Goal: Task Accomplishment & Management: Manage account settings

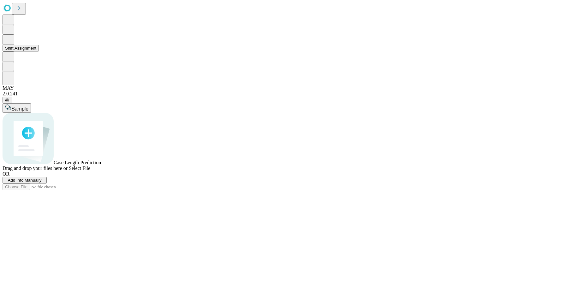
click at [12, 43] on icon at bounding box center [8, 39] width 7 height 8
click at [31, 51] on button "Shift Assignment" at bounding box center [21, 48] width 36 height 7
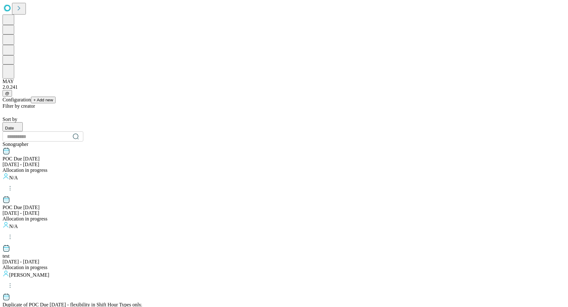
scroll to position [600, 0]
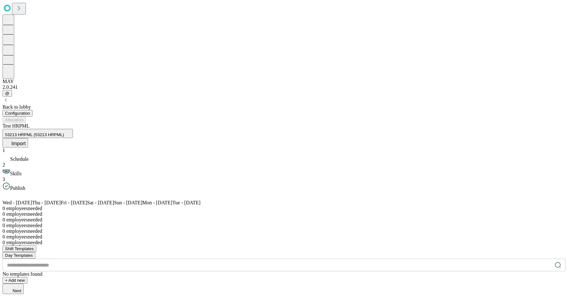
click at [28, 138] on button "Import" at bounding box center [16, 142] width 26 height 9
click at [332, 294] on div "Warning Manually uploaded shifts data form will overwrite data from your curren…" at bounding box center [284, 305] width 563 height 23
click at [38, 306] on span "Overwrite" at bounding box center [29, 313] width 18 height 5
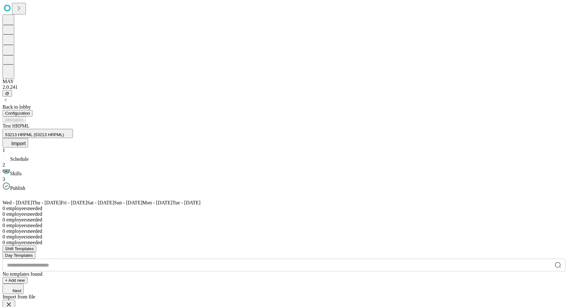
click at [13, 300] on icon at bounding box center [9, 304] width 8 height 8
click at [55, 97] on div "Back to lobby Configuration Allocation Test HRPML 53213 HRPML (53213 HRPML) Imp…" at bounding box center [284, 195] width 563 height 197
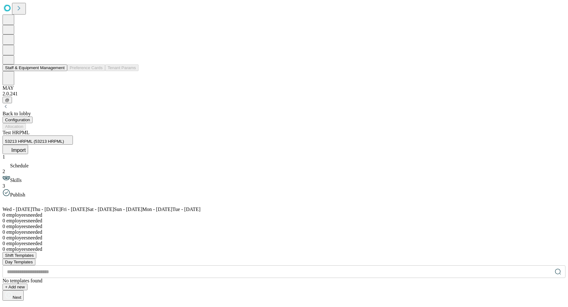
click at [14, 64] on button at bounding box center [9, 59] width 12 height 9
click at [46, 71] on button "Staff & Equipment Management" at bounding box center [35, 67] width 65 height 7
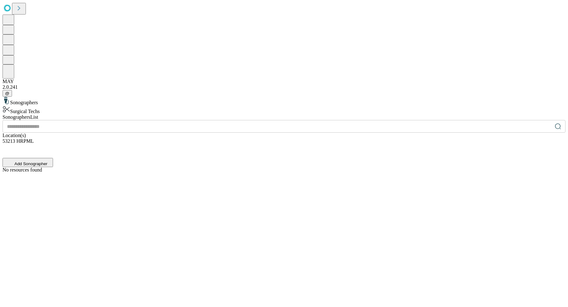
click at [97, 105] on div "Surgical Techs" at bounding box center [284, 109] width 563 height 9
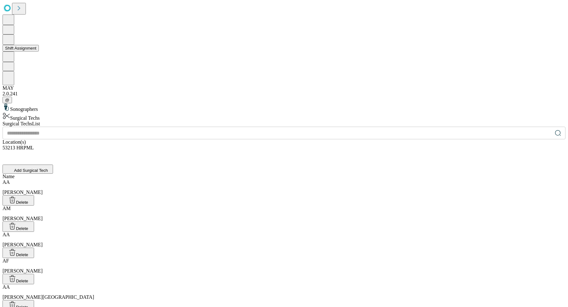
click at [39, 51] on button "Shift Assignment" at bounding box center [21, 48] width 36 height 7
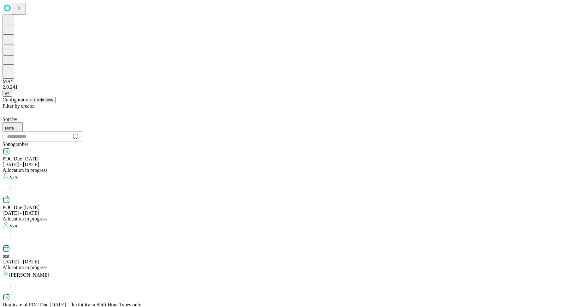
scroll to position [2, 0]
click at [70, 130] on input "text" at bounding box center [36, 136] width 67 height 13
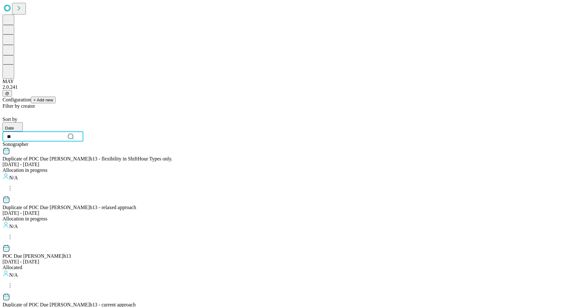
scroll to position [0, 0]
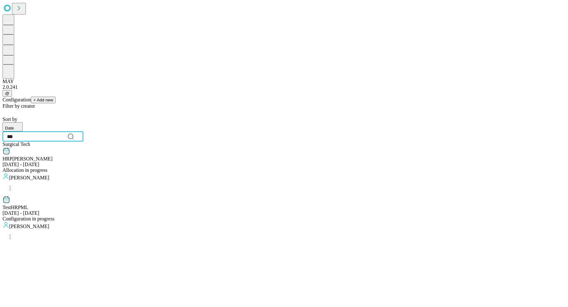
type input "***"
click at [211, 128] on div "Filter by creator Sort by Date *** ​ Surgical Tech HRP ML - Joe Aug 27 - Sep 2,…" at bounding box center [284, 173] width 563 height 141
click at [188, 196] on div "Test HRP ML Sep 3 - Sep 9, 2025 Configuration in progress Sarah Forton" at bounding box center [284, 220] width 563 height 49
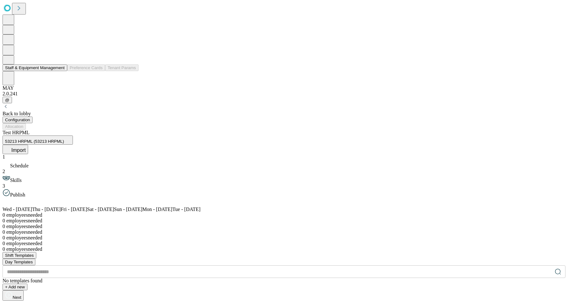
click at [5, 64] on button at bounding box center [9, 59] width 12 height 9
click at [39, 71] on button "Staff & Equipment Management" at bounding box center [35, 67] width 65 height 7
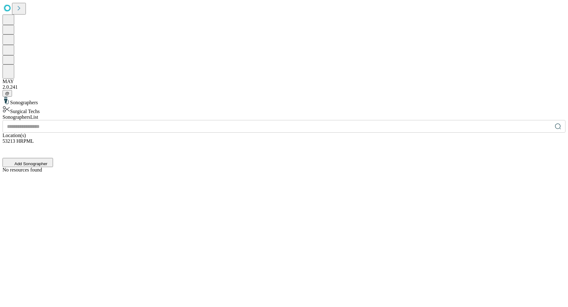
click at [89, 105] on div "Surgical Techs" at bounding box center [284, 109] width 563 height 9
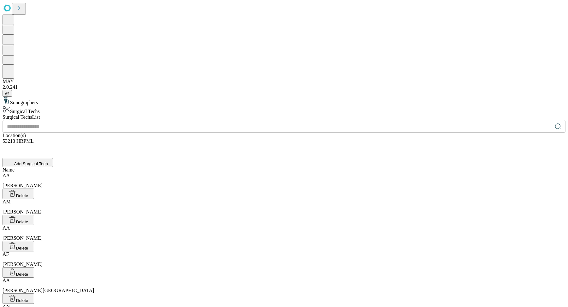
click at [257, 173] on div "AA Abrams, Andy" at bounding box center [284, 181] width 563 height 16
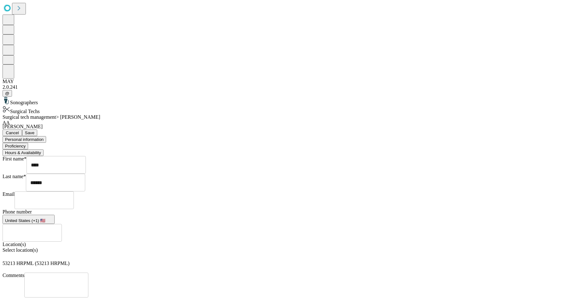
click at [44, 149] on button "Hours & Availability" at bounding box center [23, 152] width 41 height 7
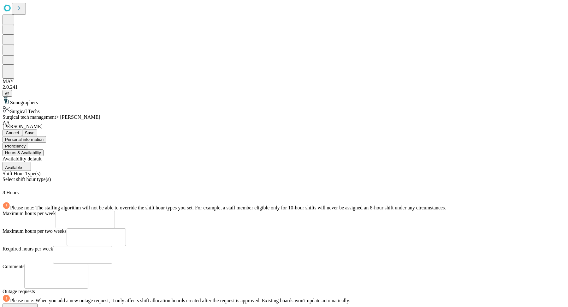
click at [28, 143] on button "Proficiency" at bounding box center [16, 146] width 26 height 7
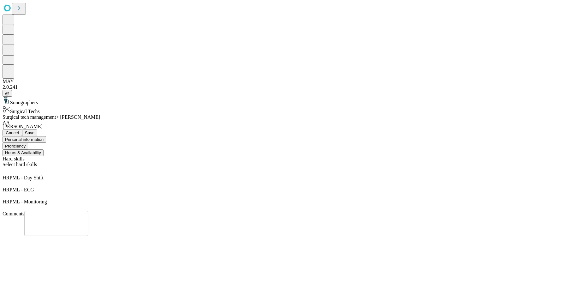
click at [46, 136] on button "Personal information" at bounding box center [25, 139] width 44 height 7
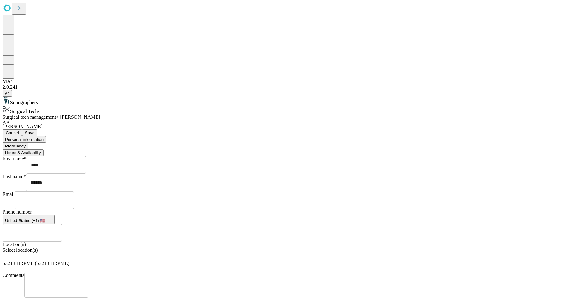
click at [28, 143] on button "Proficiency" at bounding box center [16, 146] width 26 height 7
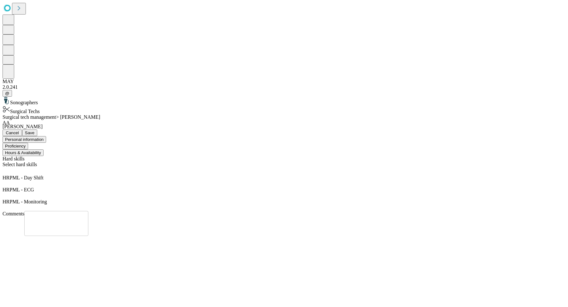
click at [418, 167] on div "Hard skills Select hard skills HRPML - Day Shift HRPML - ECG HRPML - Monitoring…" at bounding box center [284, 196] width 563 height 80
click at [44, 149] on button "Hours & Availability" at bounding box center [23, 152] width 41 height 7
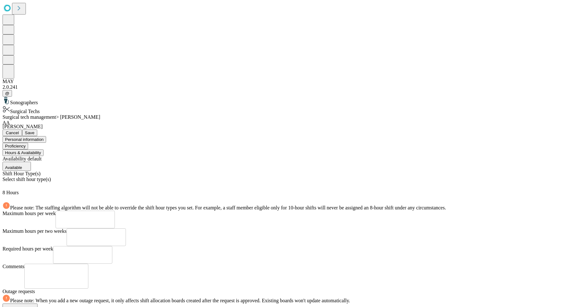
click at [347, 228] on div "Maximum hours per two weeks ​" at bounding box center [284, 237] width 563 height 18
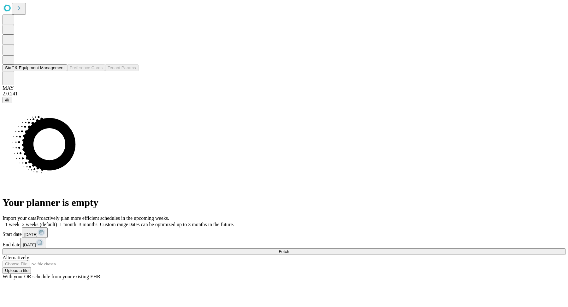
click at [10, 62] on icon at bounding box center [9, 59] width 6 height 6
click at [31, 71] on button "Staff & Equipment Management" at bounding box center [35, 67] width 65 height 7
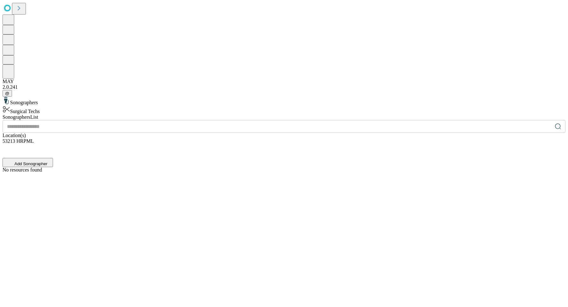
click at [72, 105] on div "Surgical Techs" at bounding box center [284, 109] width 563 height 9
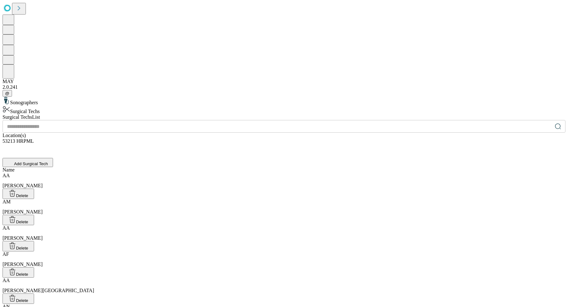
click at [350, 167] on div "Name" at bounding box center [284, 170] width 563 height 6
click at [210, 303] on div "AN Anderson, Nicole" at bounding box center [284, 311] width 563 height 16
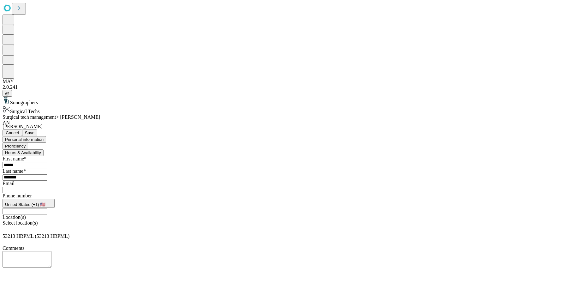
click at [28, 143] on button "Proficiency" at bounding box center [16, 146] width 26 height 7
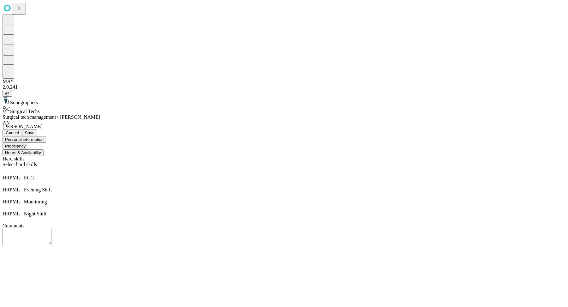
click at [383, 223] on div "Comments * ​" at bounding box center [284, 234] width 563 height 23
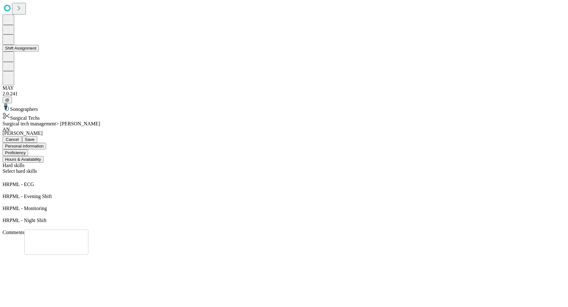
click at [9, 45] on button at bounding box center [9, 39] width 12 height 10
click at [39, 51] on button "Shift Assignment" at bounding box center [21, 48] width 36 height 7
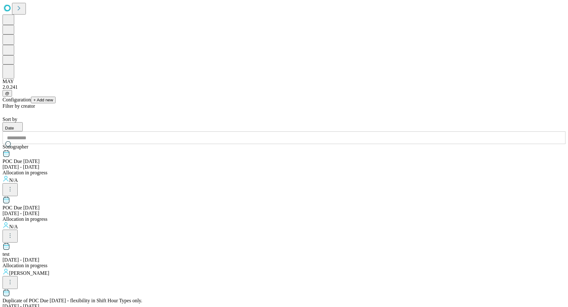
scroll to position [600, 0]
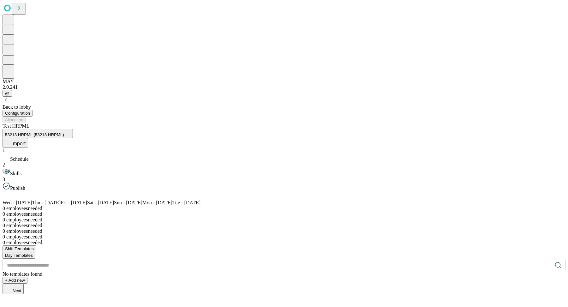
click at [309, 110] on div "Configuration Allocation" at bounding box center [284, 116] width 563 height 13
click at [261, 228] on div at bounding box center [284, 228] width 563 height 0
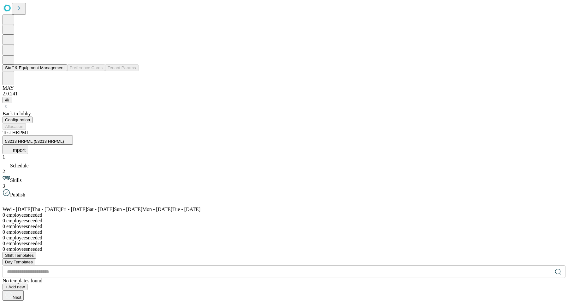
click at [34, 71] on button "Staff & Equipment Management" at bounding box center [35, 67] width 65 height 7
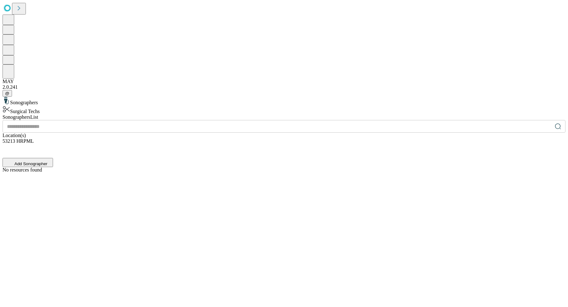
click at [89, 105] on div "Surgical Techs" at bounding box center [284, 109] width 563 height 9
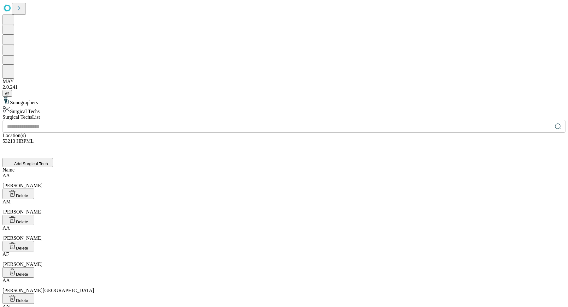
scroll to position [887, 0]
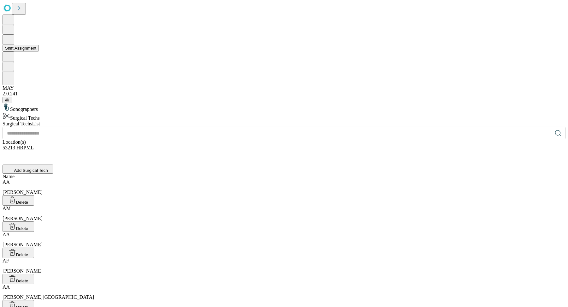
click at [12, 43] on icon at bounding box center [8, 39] width 7 height 8
click at [37, 51] on button "Shift Assignment" at bounding box center [21, 48] width 36 height 7
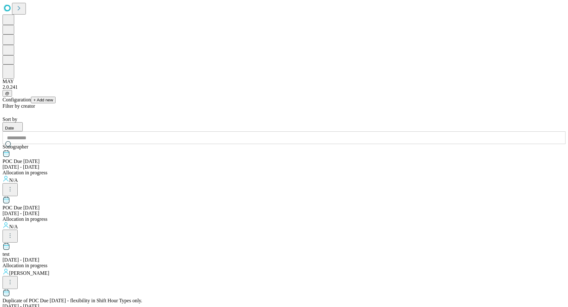
scroll to position [600, 0]
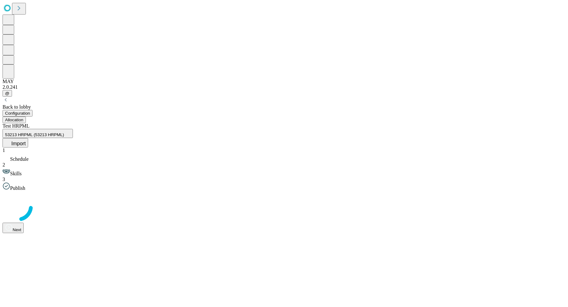
click at [26, 116] on button "Allocation" at bounding box center [14, 119] width 23 height 7
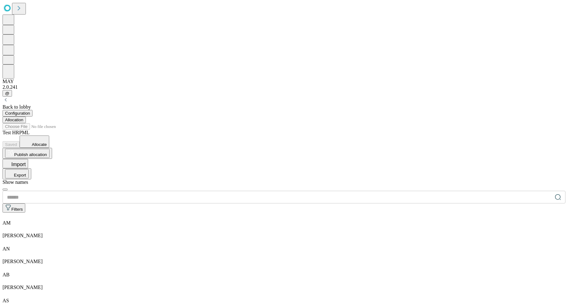
click at [32, 110] on button "Configuration" at bounding box center [18, 113] width 30 height 7
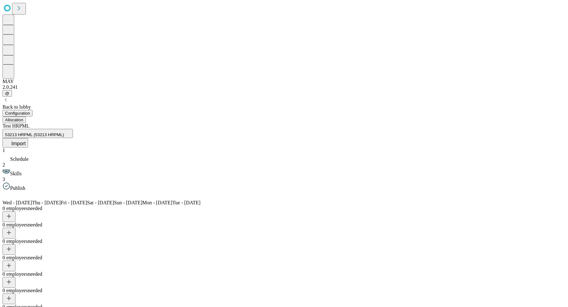
click at [26, 116] on button "Allocation" at bounding box center [14, 119] width 23 height 7
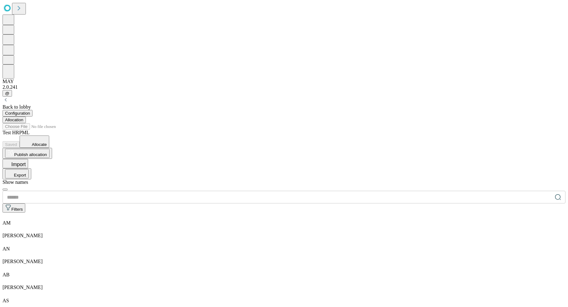
click at [26, 116] on button "Allocation" at bounding box center [14, 119] width 23 height 7
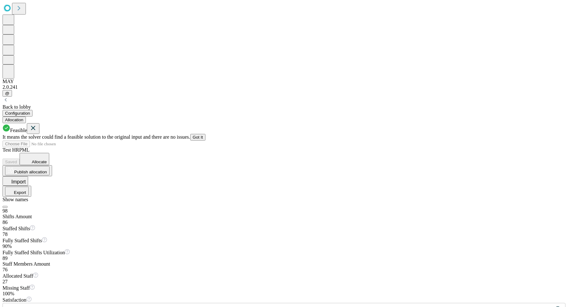
click at [37, 124] on icon at bounding box center [33, 128] width 8 height 8
